Goal: Transaction & Acquisition: Purchase product/service

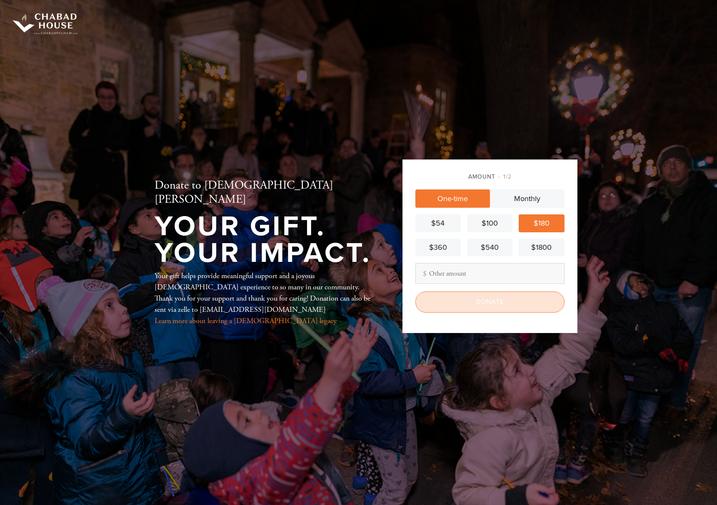
click at [487, 300] on input "Donate" at bounding box center [489, 301] width 149 height 21
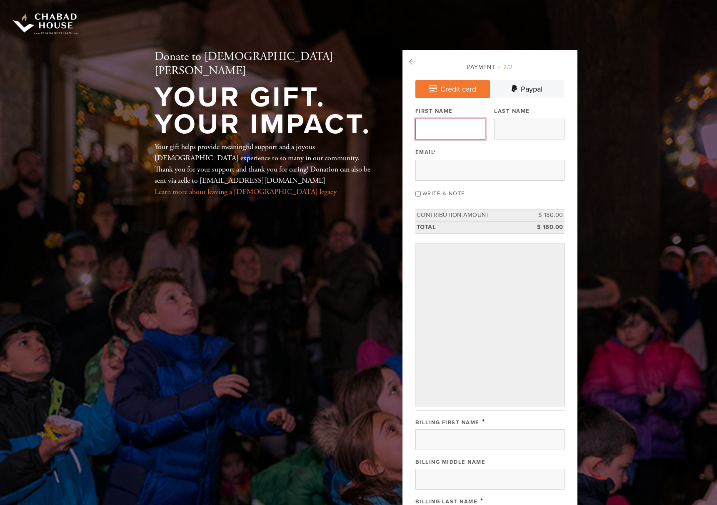
click at [446, 132] on input "First Name" at bounding box center [450, 129] width 70 height 21
type input "Levi"
click at [500, 132] on input "Last Name" at bounding box center [529, 129] width 70 height 21
type input "Block"
click at [449, 165] on input "Email *" at bounding box center [489, 170] width 149 height 21
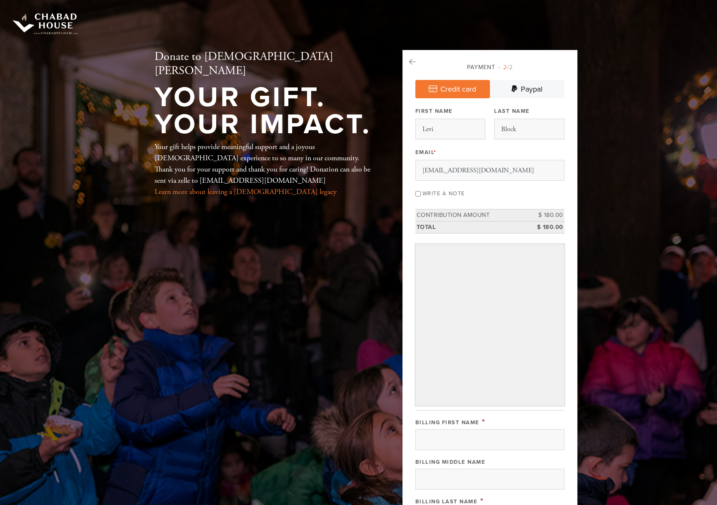
type input "[EMAIL_ADDRESS][DOMAIN_NAME]"
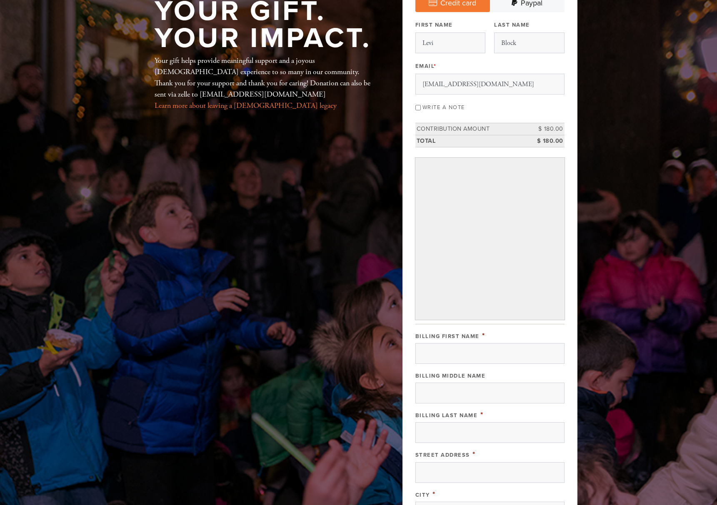
scroll to position [87, 0]
click at [455, 354] on input "Billing First Name" at bounding box center [489, 352] width 149 height 21
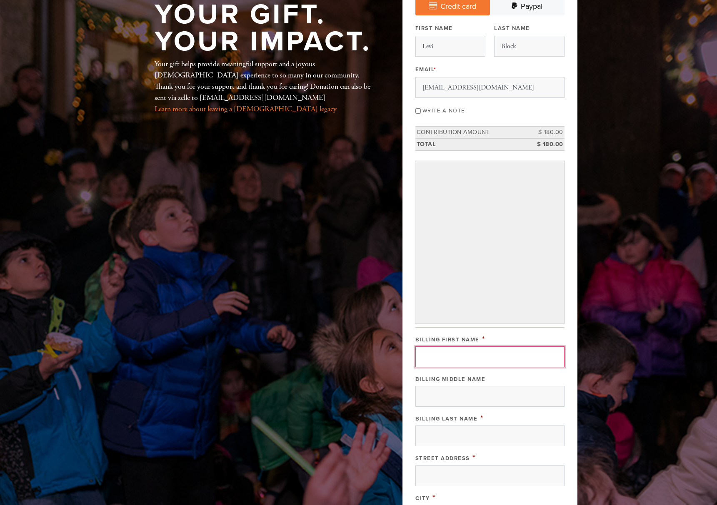
scroll to position [84, 0]
type input "Levi"
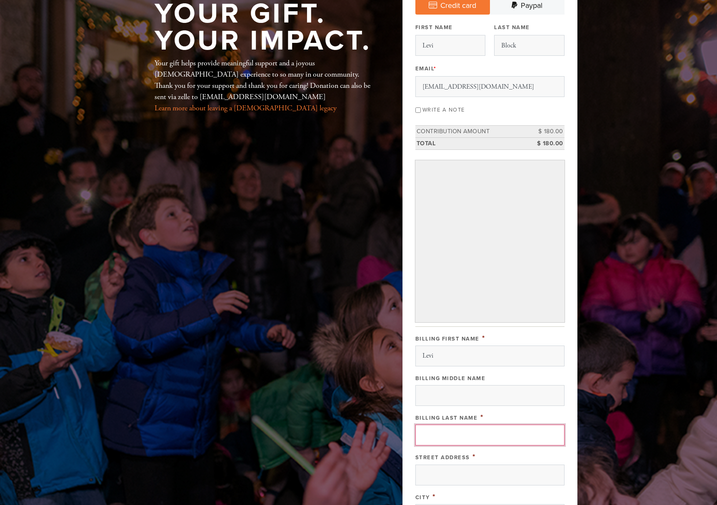
click at [435, 431] on input "Billing Last Name" at bounding box center [489, 435] width 149 height 21
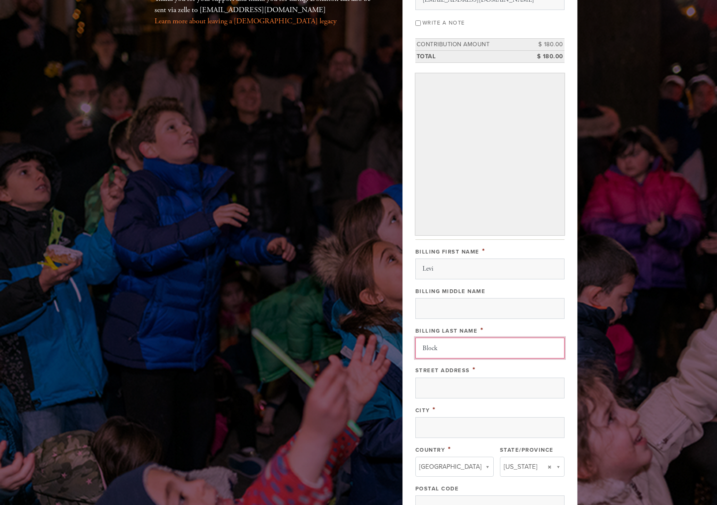
scroll to position [179, 0]
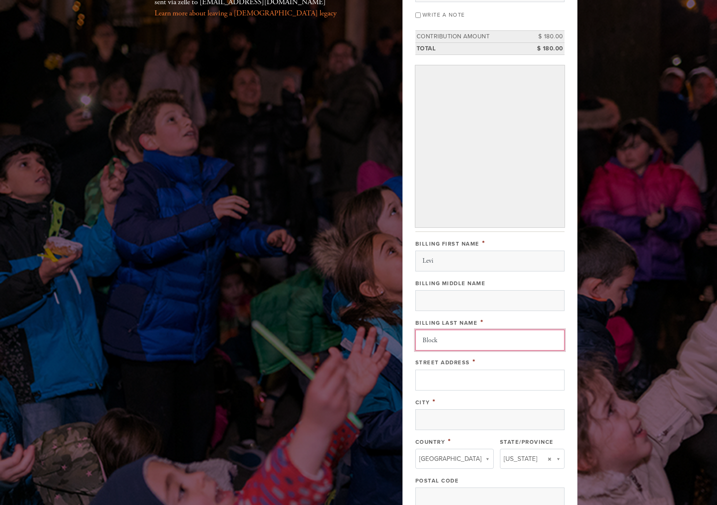
type input "Block"
click at [446, 378] on input "Street Address" at bounding box center [489, 380] width 149 height 21
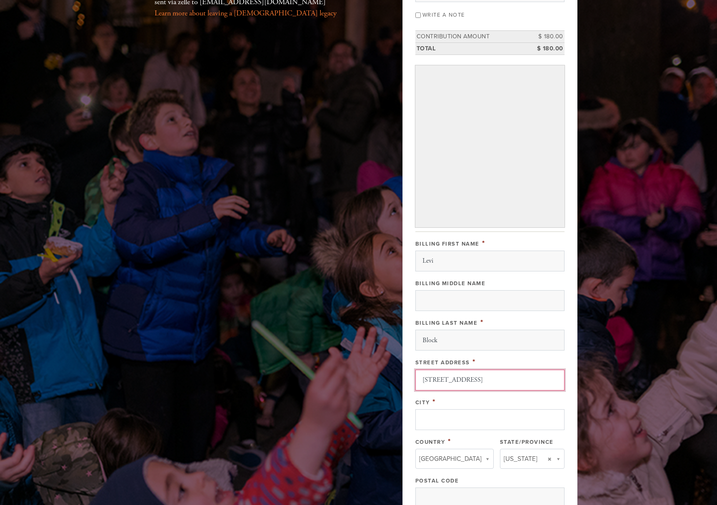
type input "[STREET_ADDRESS]"
click at [446, 423] on input "City" at bounding box center [489, 419] width 149 height 21
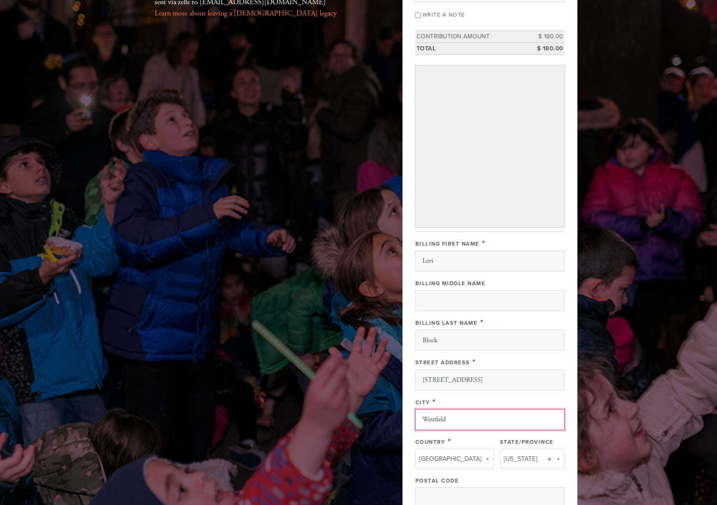
type input "Westfield"
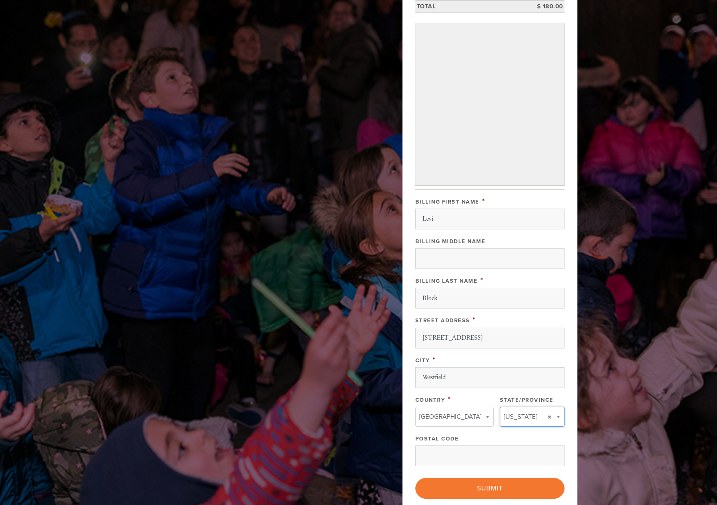
scroll to position [221, 0]
click at [476, 457] on input "Postal Code" at bounding box center [489, 455] width 149 height 21
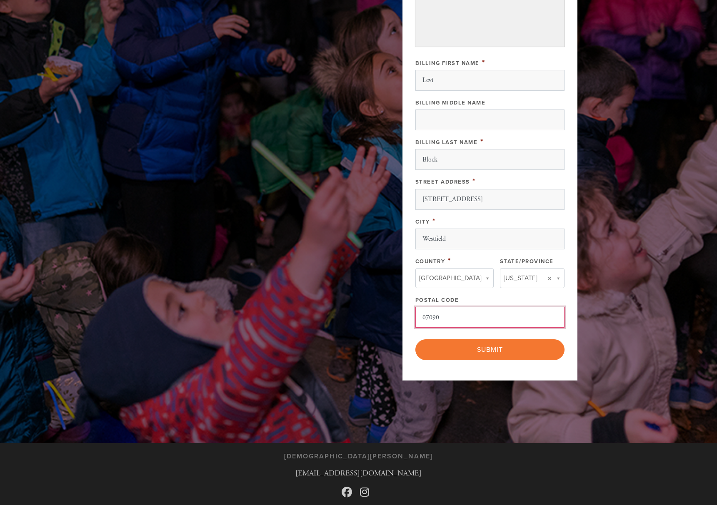
scroll to position [386, 0]
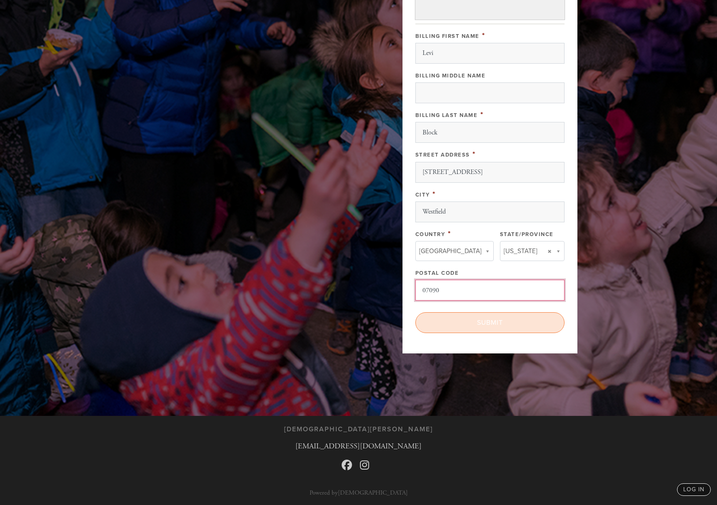
type input "07090"
click at [496, 323] on input "Submit" at bounding box center [489, 322] width 149 height 21
